Goal: Communication & Community: Answer question/provide support

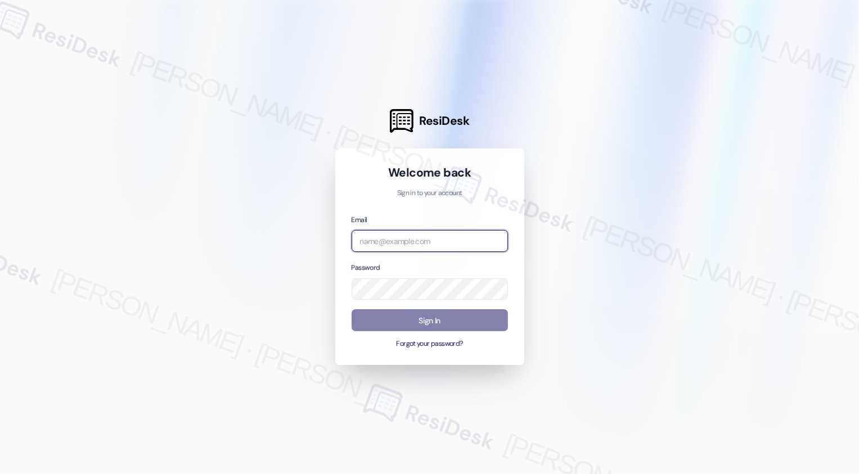
click at [381, 241] on input "email" at bounding box center [430, 241] width 156 height 22
type input "[EMAIL_ADDRESS][PERSON_NAME][PERSON_NAME][DOMAIN_NAME]"
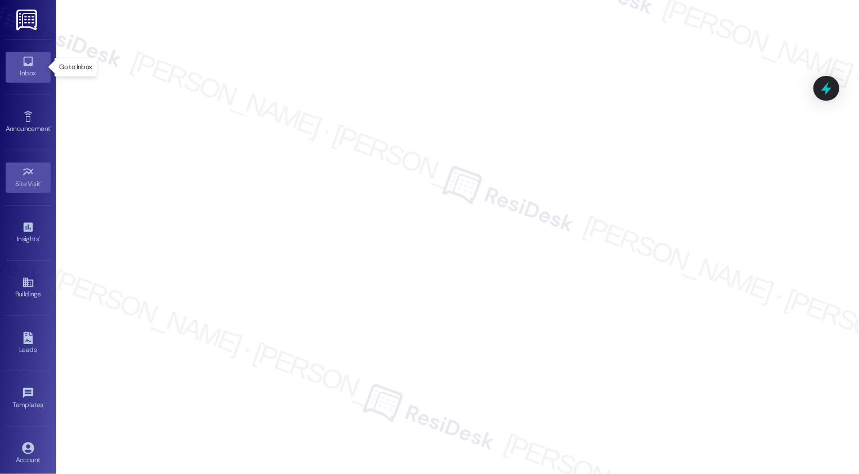
click at [21, 76] on div "Inbox" at bounding box center [28, 72] width 56 height 11
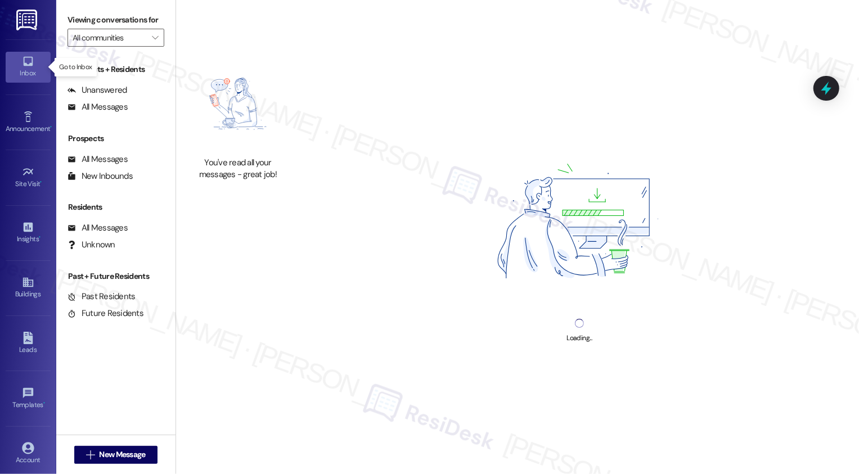
click at [21, 76] on div "Inbox" at bounding box center [28, 72] width 56 height 11
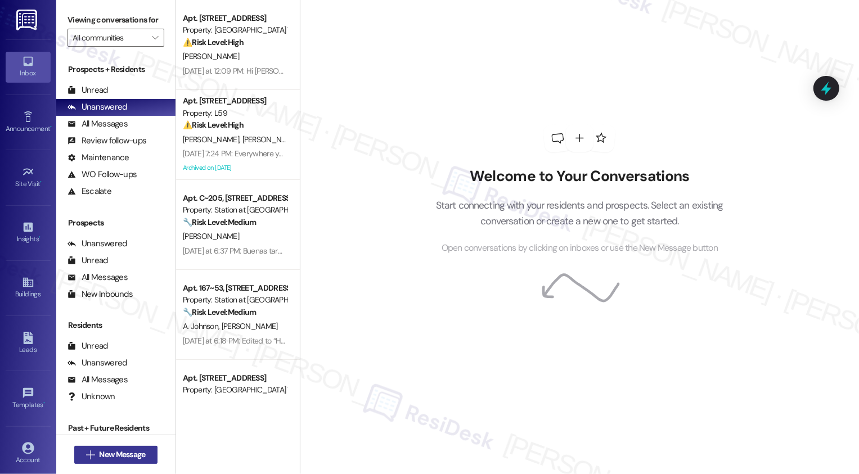
click at [135, 454] on span "New Message" at bounding box center [122, 455] width 46 height 12
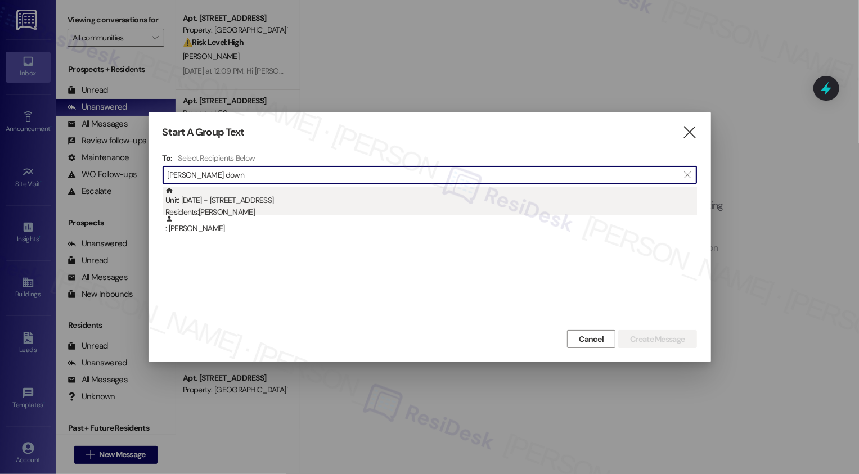
type input "[PERSON_NAME] down"
click at [228, 201] on div "Unit: [DATE] - 3310 North 1750 East Residents: [PERSON_NAME]" at bounding box center [431, 203] width 532 height 32
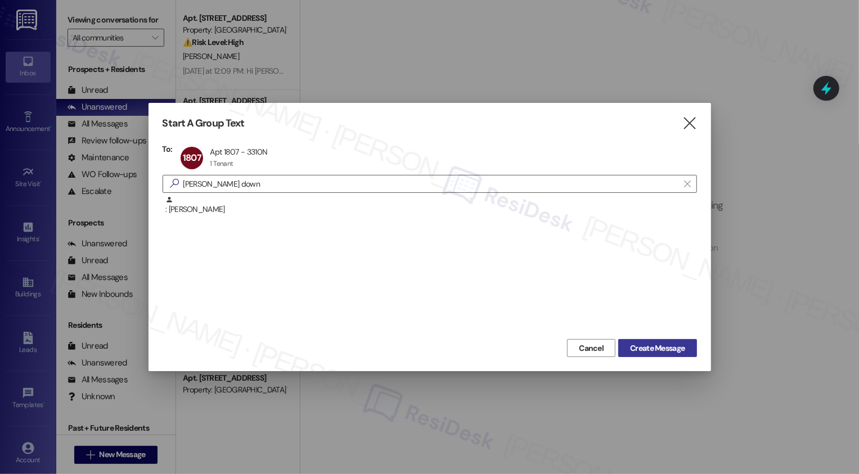
click at [659, 344] on span "Create Message" at bounding box center [657, 349] width 55 height 12
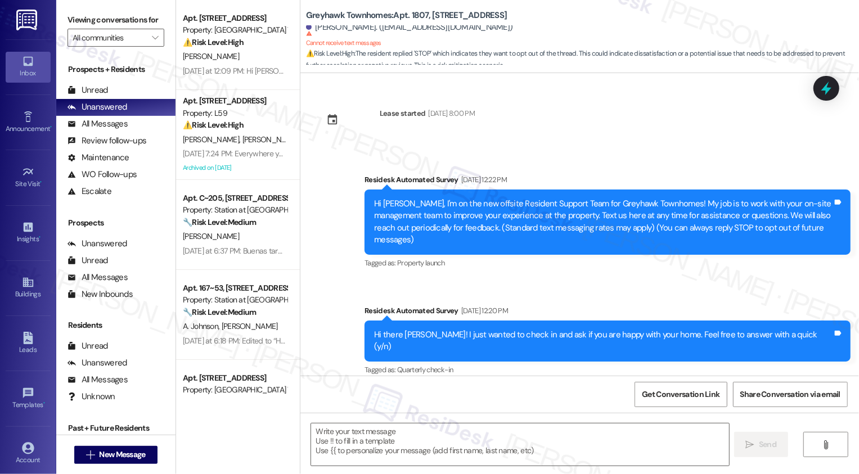
type textarea "Fetching suggested responses. Please feel free to read through the conversation…"
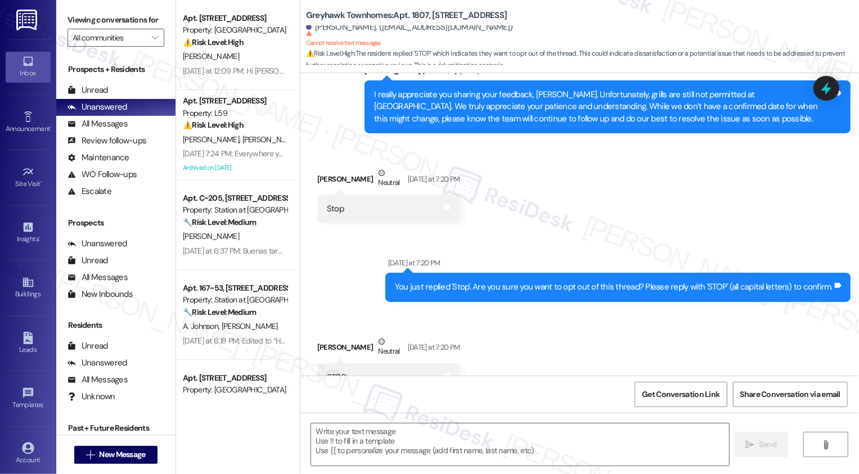
scroll to position [1092, 0]
